Goal: Task Accomplishment & Management: Manage account settings

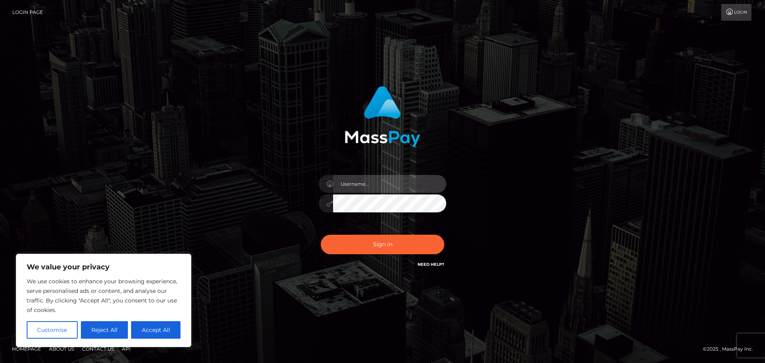
click at [366, 182] on input "text" at bounding box center [389, 184] width 113 height 18
type input "[EMAIL_ADDRESS][DOMAIN_NAME]"
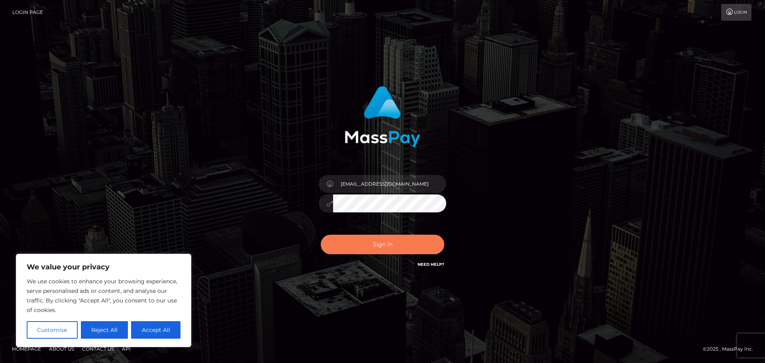
click at [380, 238] on button "Sign in" at bounding box center [382, 245] width 123 height 20
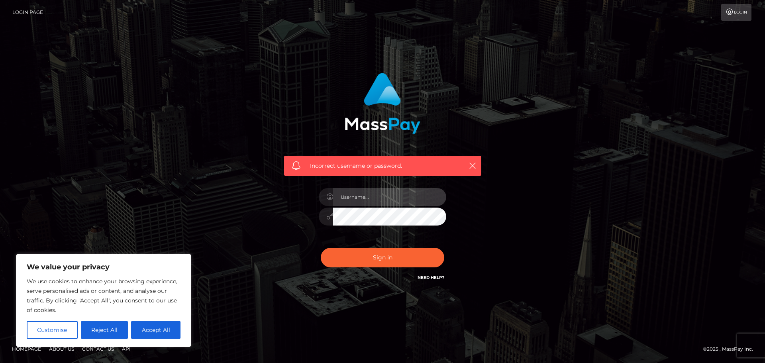
click at [398, 198] on input "text" at bounding box center [389, 197] width 113 height 18
type input "[EMAIL_ADDRESS][DOMAIN_NAME]"
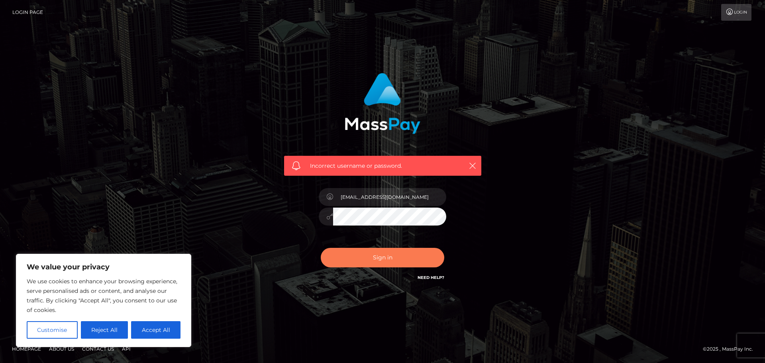
click at [389, 253] on button "Sign in" at bounding box center [382, 258] width 123 height 20
click at [371, 161] on div "Incorrect username or password." at bounding box center [382, 166] width 197 height 20
click at [154, 322] on button "Accept All" at bounding box center [155, 330] width 49 height 18
checkbox input "true"
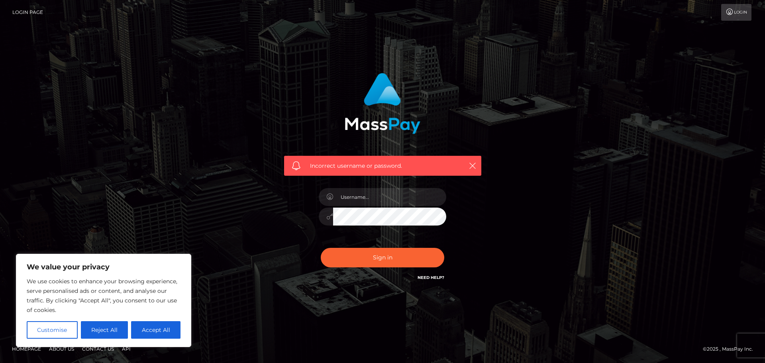
checkbox input "true"
